Goal: Transaction & Acquisition: Obtain resource

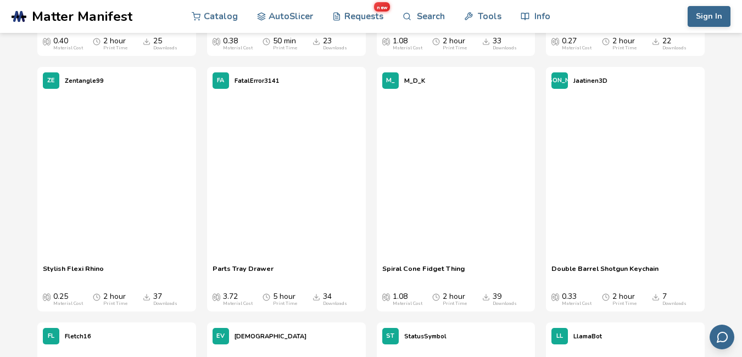
scroll to position [4667, 0]
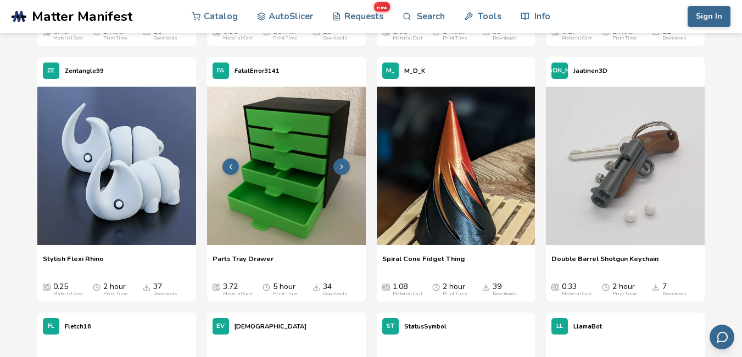
click at [335, 191] on img at bounding box center [286, 166] width 159 height 159
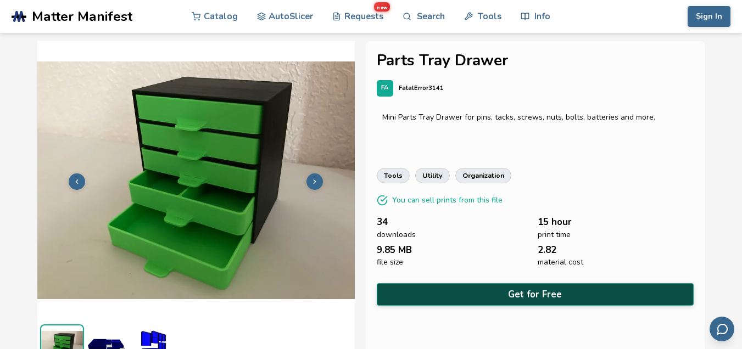
click at [444, 291] on button "Get for Free" at bounding box center [535, 294] width 317 height 23
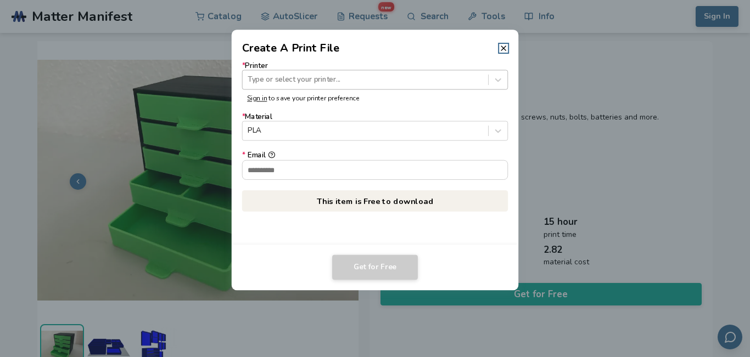
click at [319, 77] on div at bounding box center [365, 80] width 235 height 10
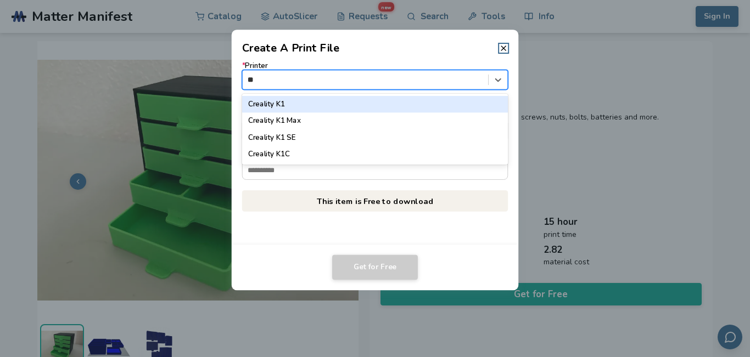
type input "*"
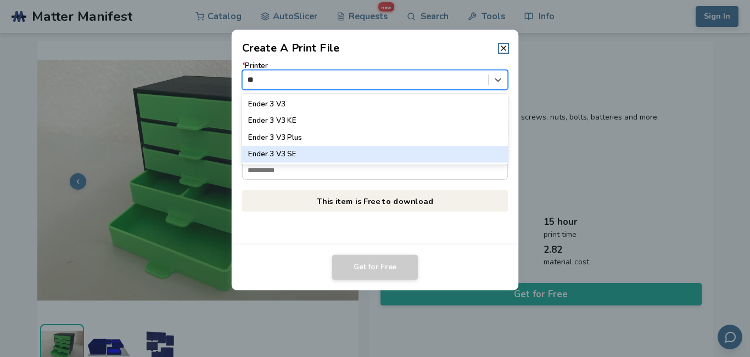
type input "**"
click at [394, 210] on p "This item is Free to download" at bounding box center [375, 201] width 266 height 21
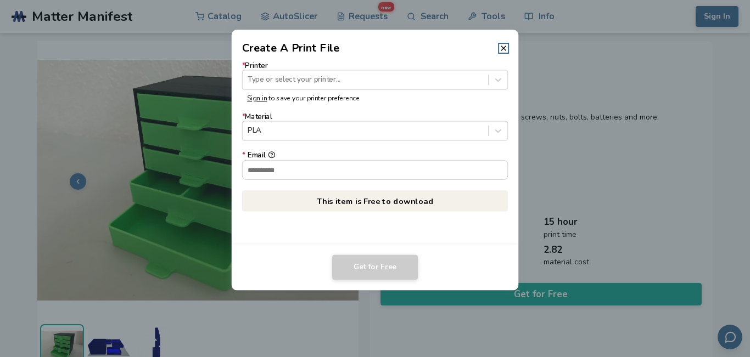
click at [391, 204] on p "This item is Free to download" at bounding box center [375, 201] width 266 height 21
click at [356, 171] on input "* Email" at bounding box center [375, 169] width 265 height 19
click at [501, 52] on icon at bounding box center [503, 48] width 9 height 9
